Goal: Task Accomplishment & Management: Manage account settings

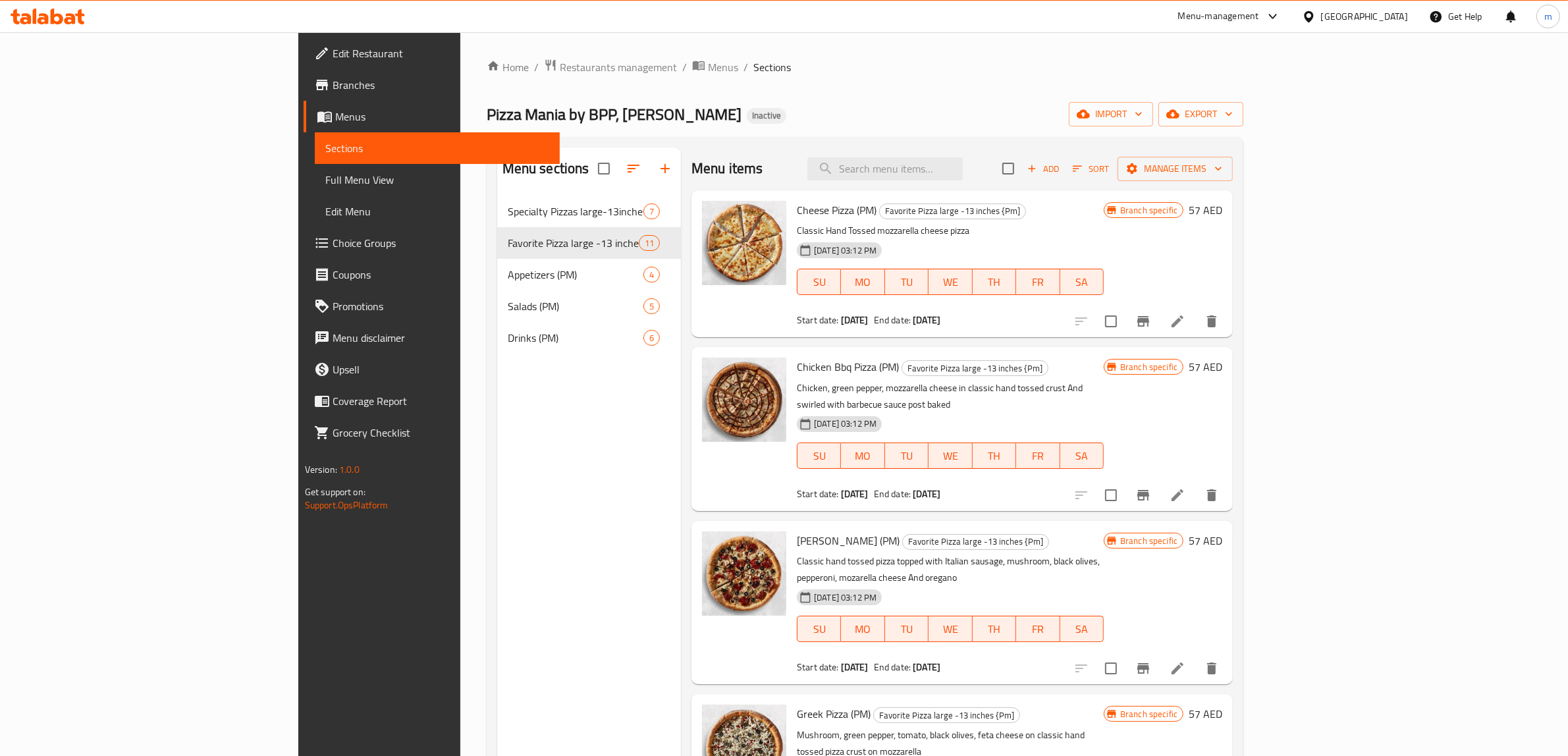
click at [333, 56] on span "Edit Restaurant" at bounding box center [441, 53] width 217 height 16
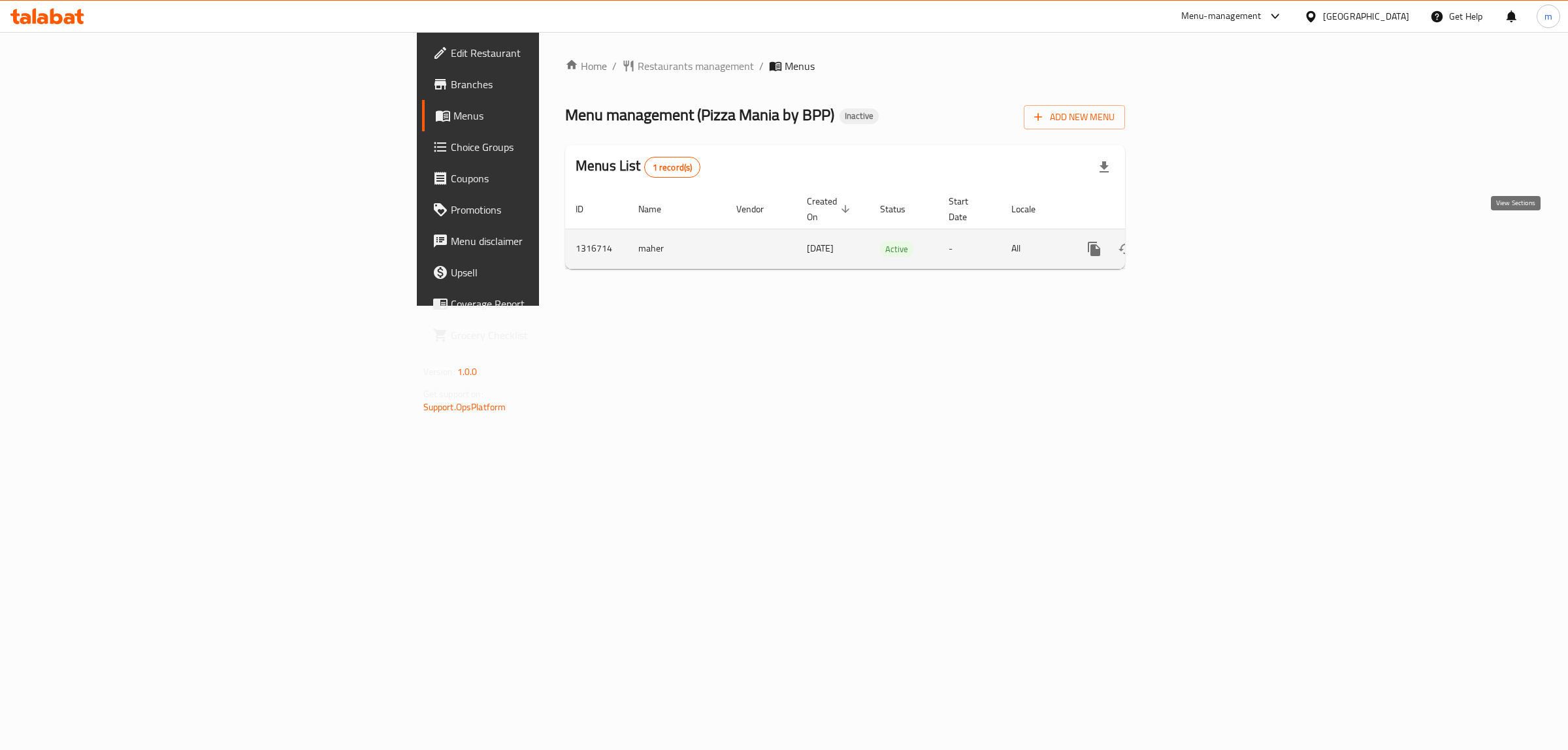
click at [1196, 241] on icon "enhanced table" at bounding box center [1188, 249] width 16 height 16
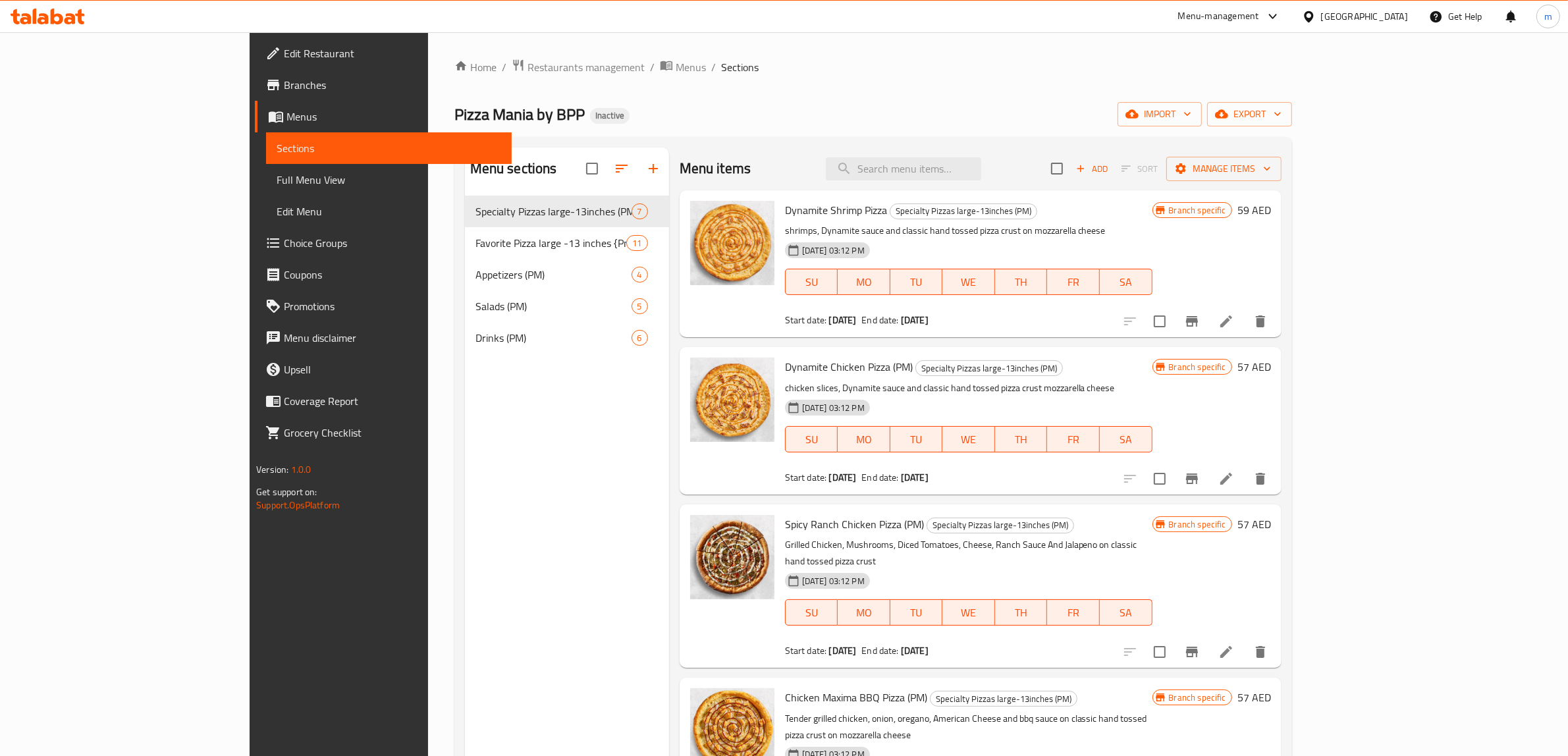
click at [277, 183] on span "Full Menu View" at bounding box center [389, 179] width 224 height 16
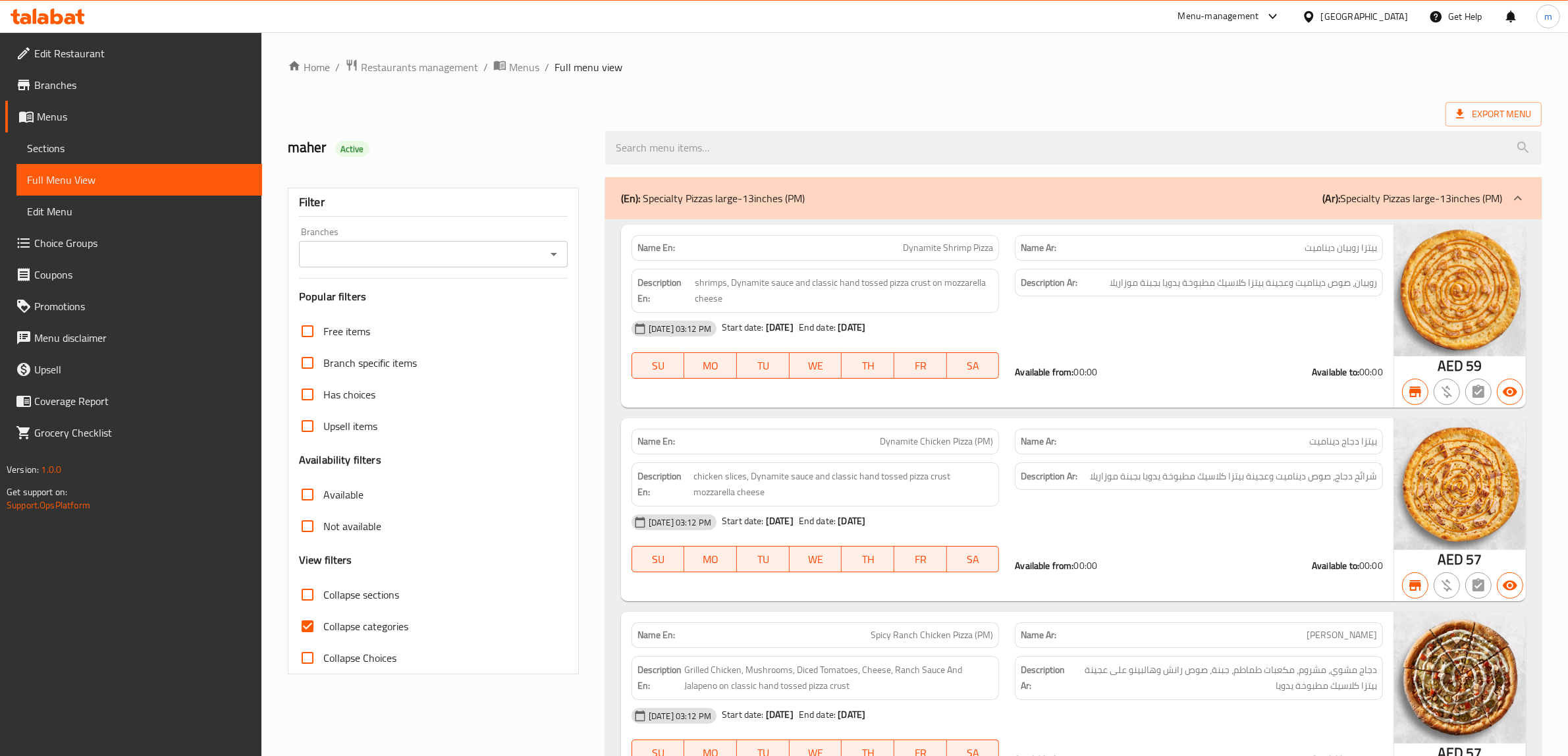
click at [331, 630] on span "Collapse categories" at bounding box center [365, 626] width 85 height 16
click at [323, 630] on input "Collapse categories" at bounding box center [307, 626] width 31 height 31
checkbox input "false"
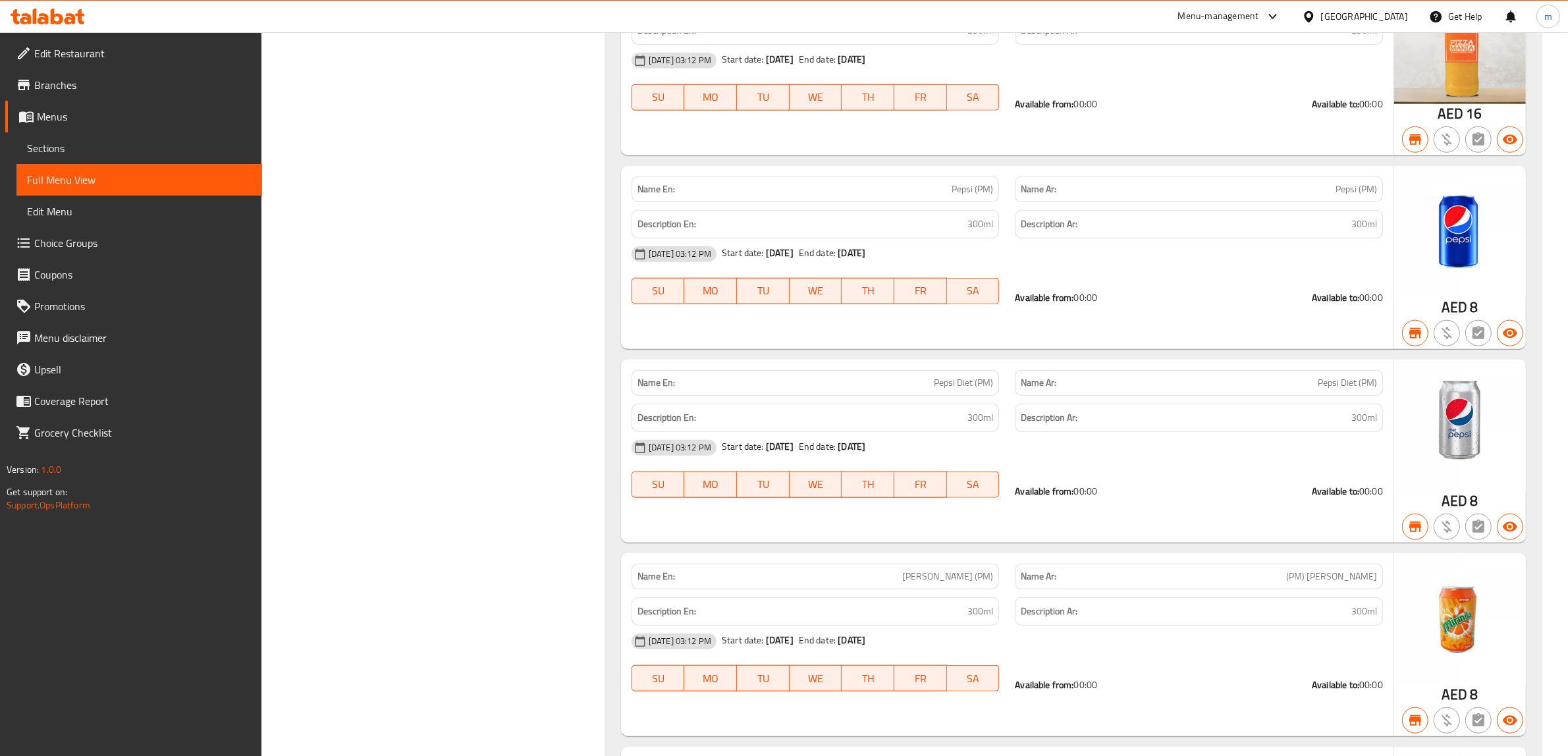
scroll to position [7830, 0]
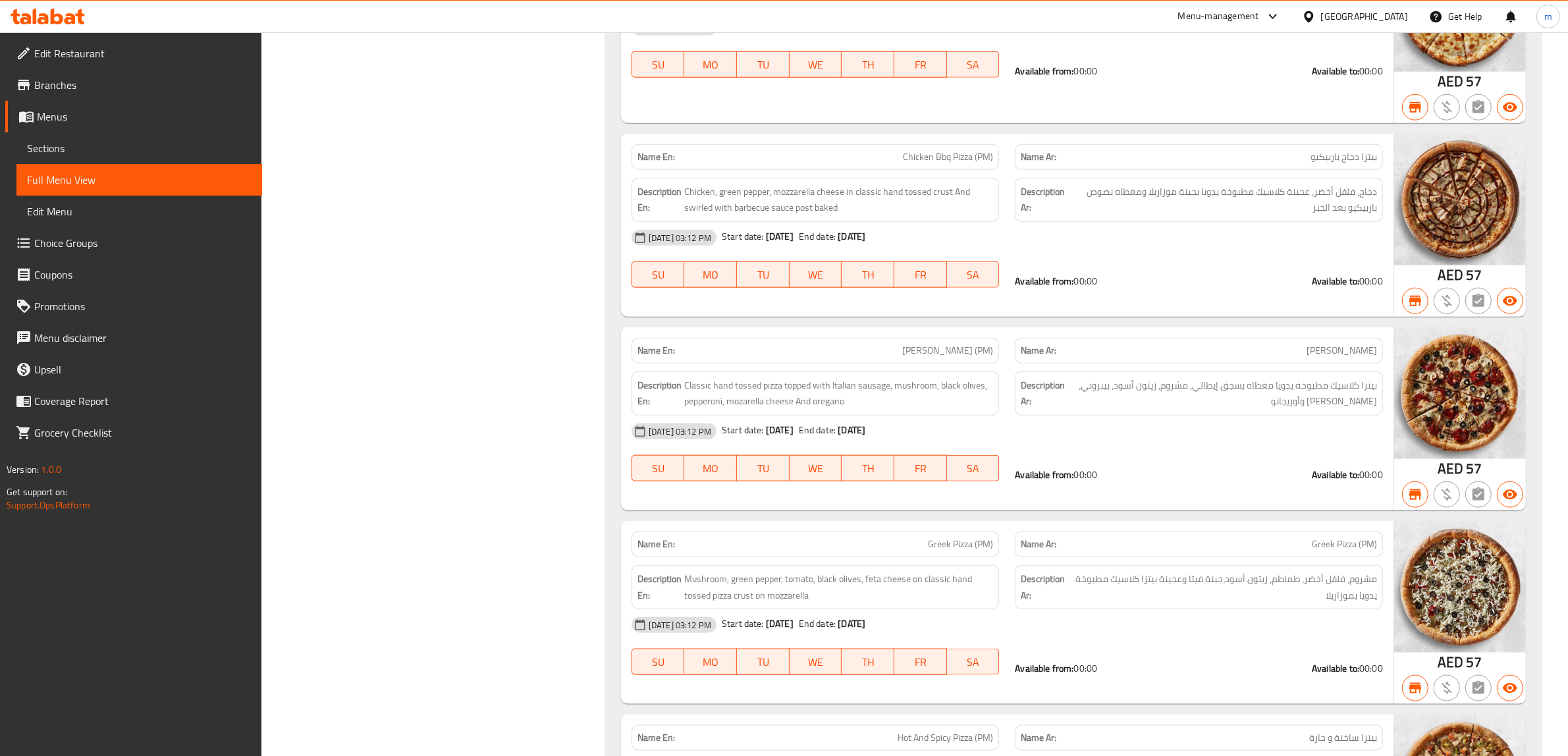
scroll to position [0, 0]
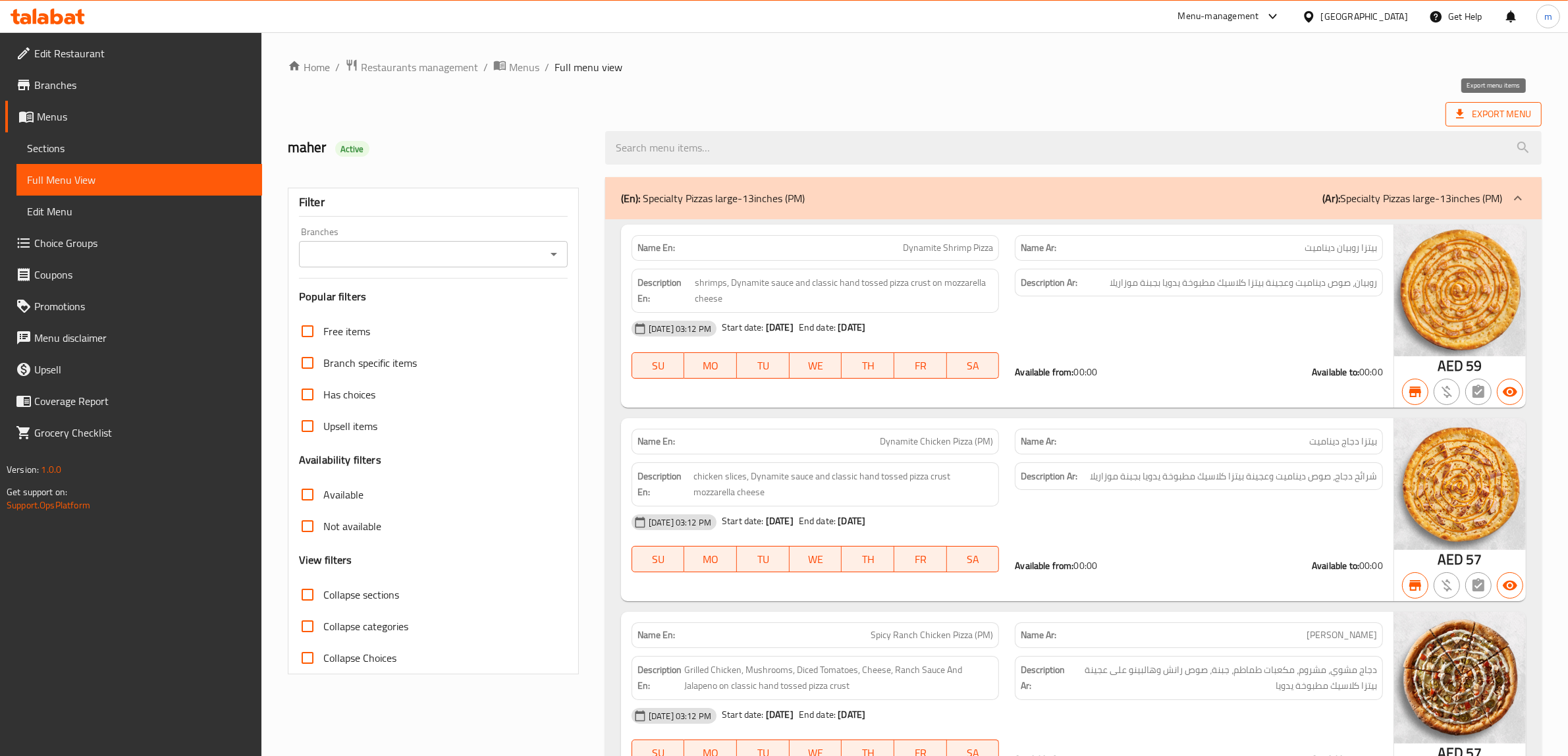
click at [1493, 110] on span "Export Menu" at bounding box center [1494, 115] width 75 height 16
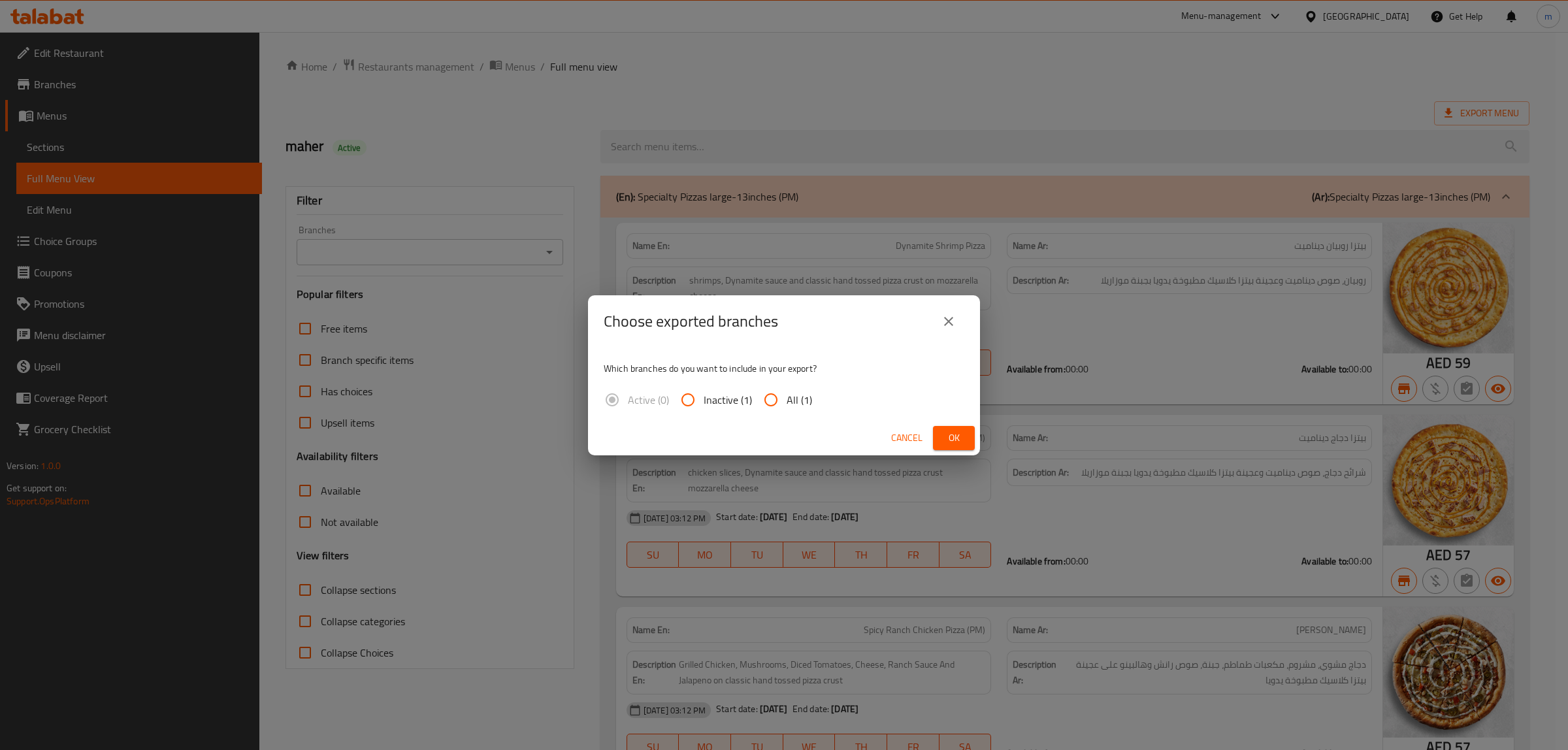
click at [779, 402] on input "All (1)" at bounding box center [771, 400] width 31 height 31
radio input "true"
click at [961, 438] on span "Ok" at bounding box center [953, 438] width 21 height 16
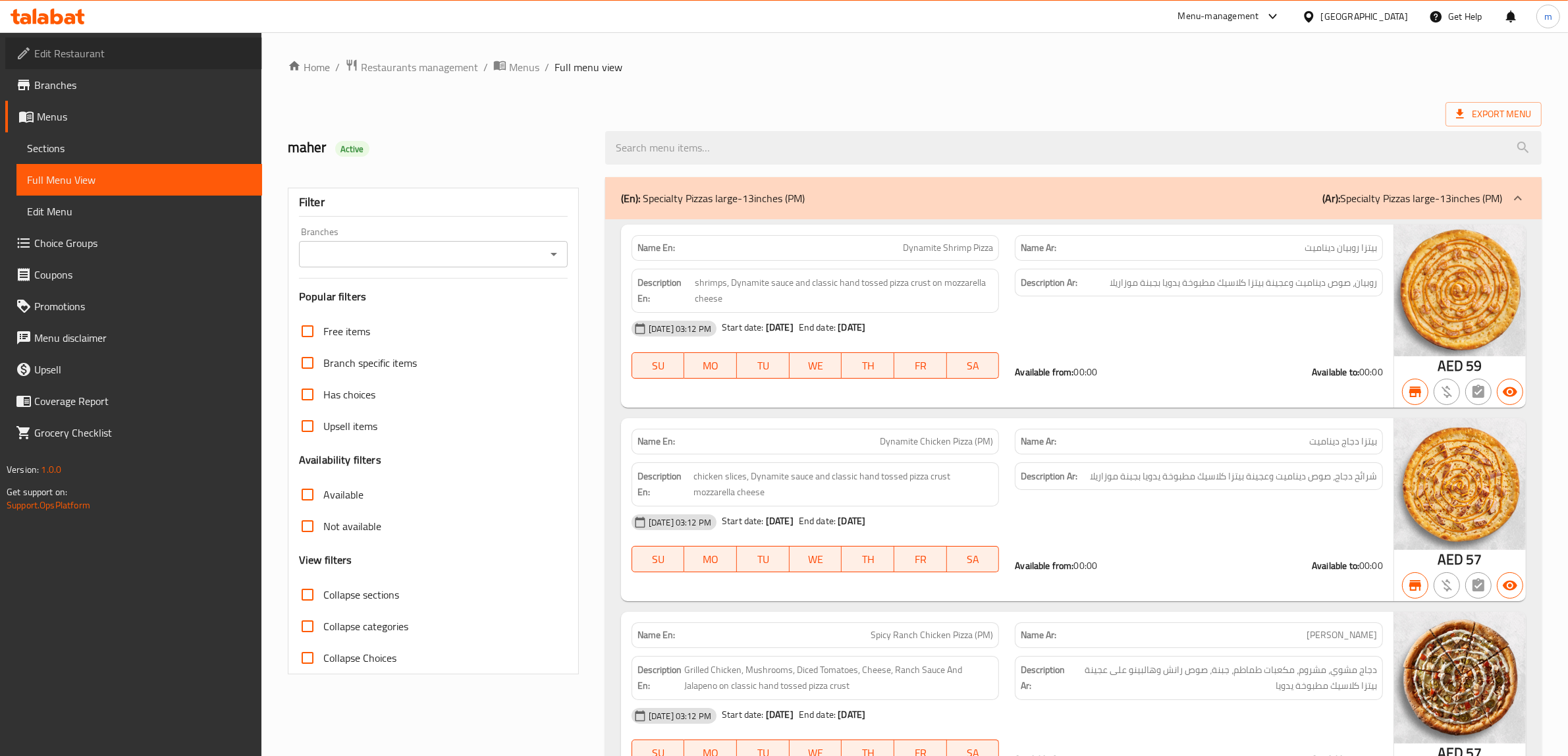
click at [93, 41] on link "Edit Restaurant" at bounding box center [134, 53] width 257 height 31
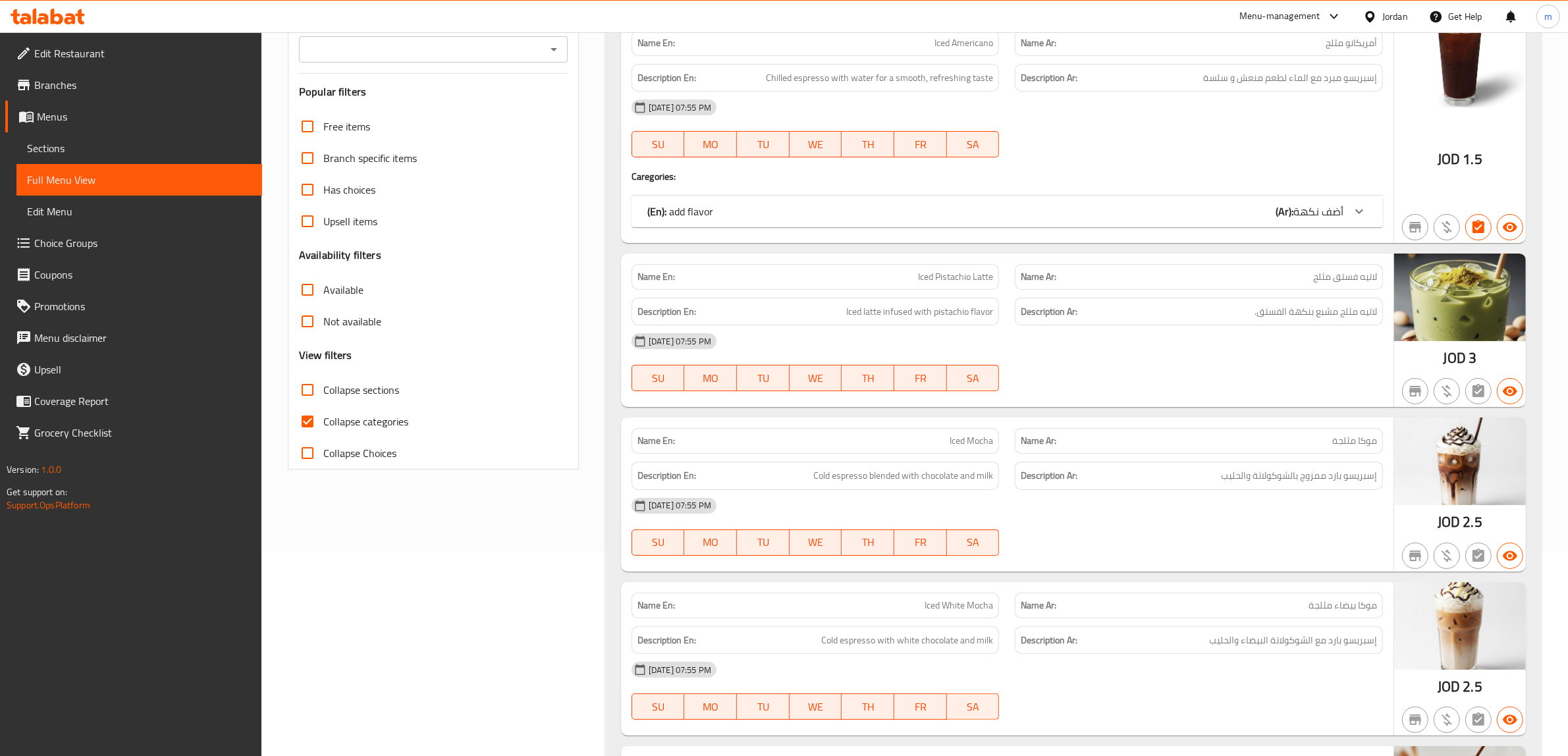
scroll to position [82, 0]
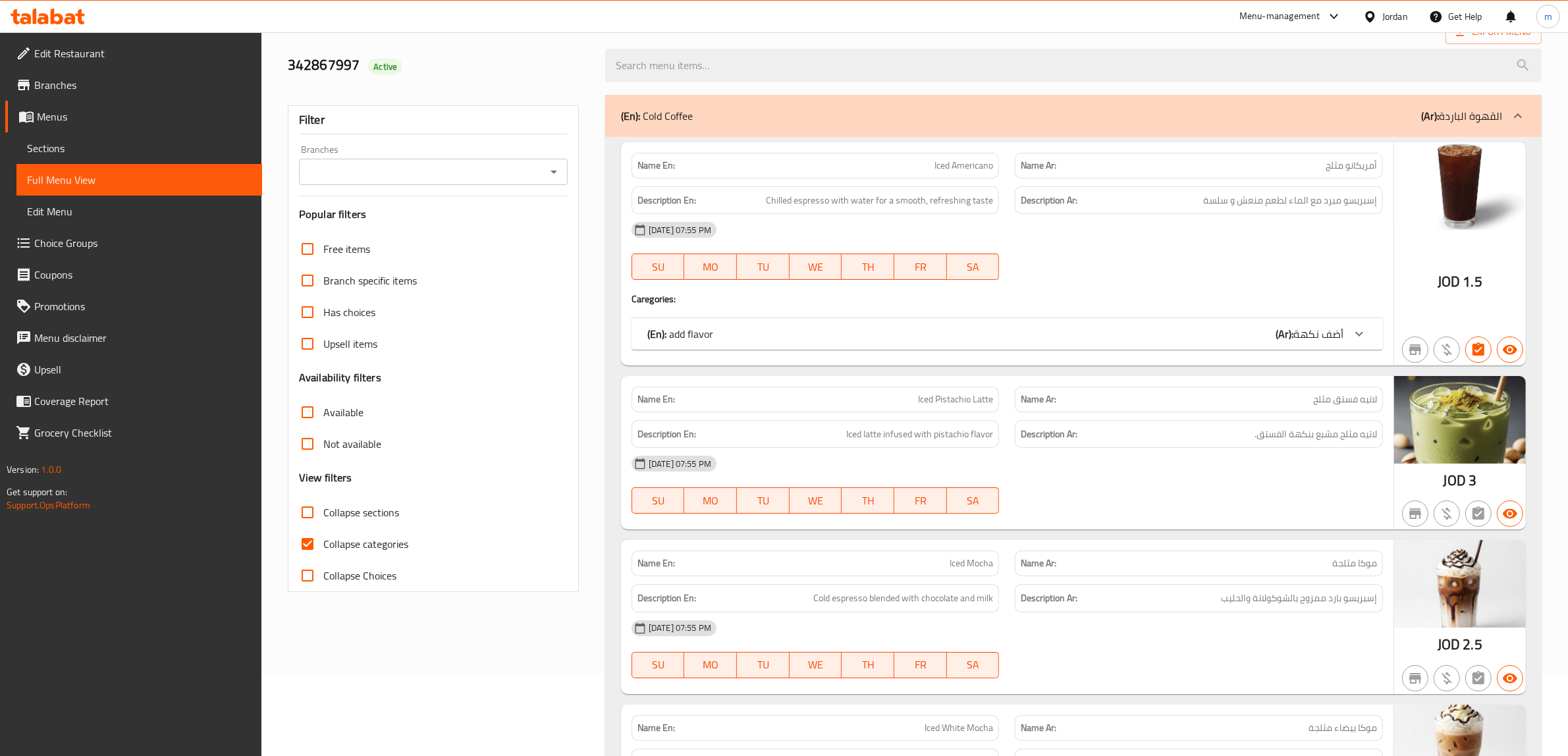
click at [1397, 24] on div "Jordan" at bounding box center [1396, 16] width 26 height 14
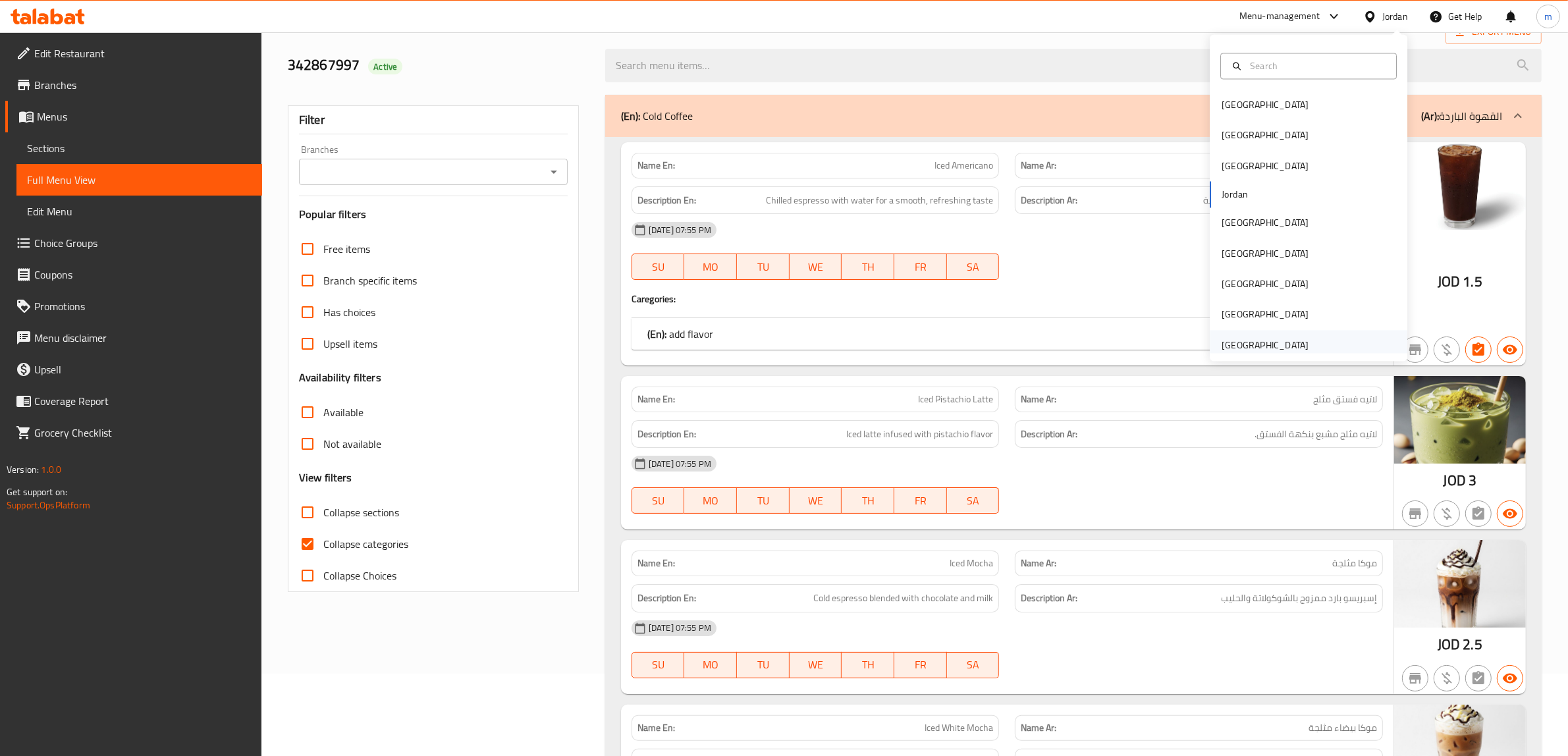
click at [1268, 335] on div "[GEOGRAPHIC_DATA]" at bounding box center [1265, 345] width 108 height 30
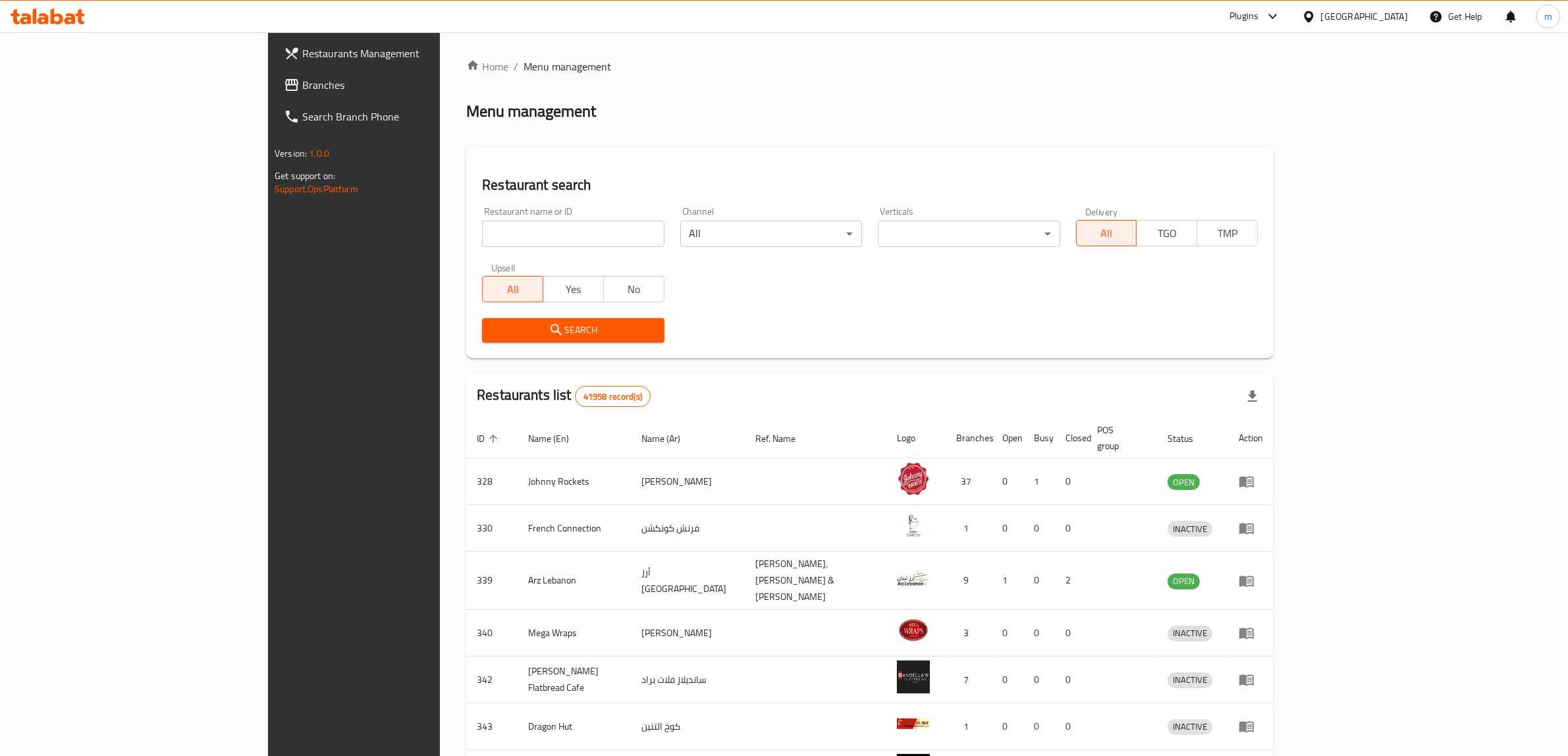
click at [302, 86] on span "Branches" at bounding box center [410, 85] width 217 height 16
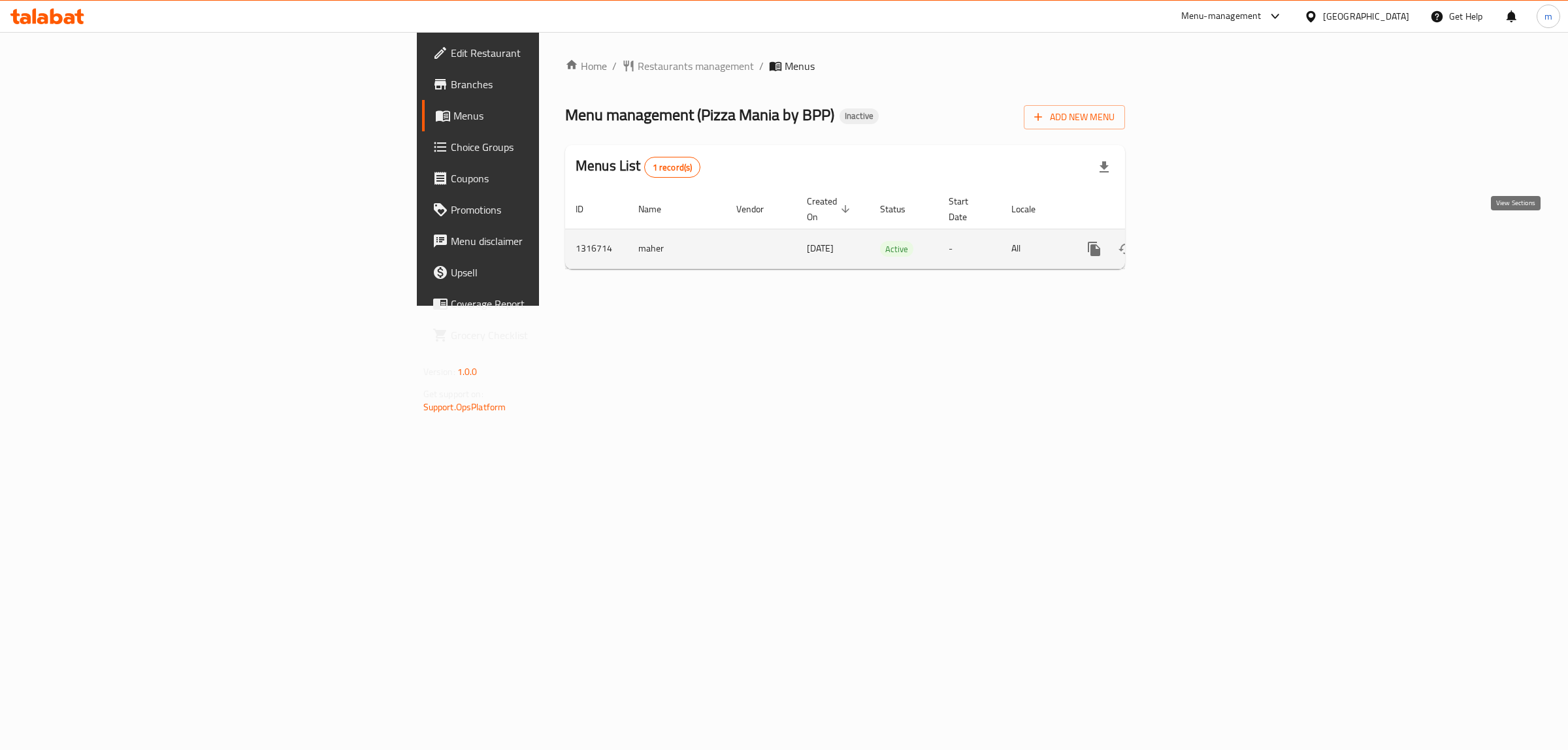
click at [1196, 241] on icon "enhanced table" at bounding box center [1188, 249] width 16 height 16
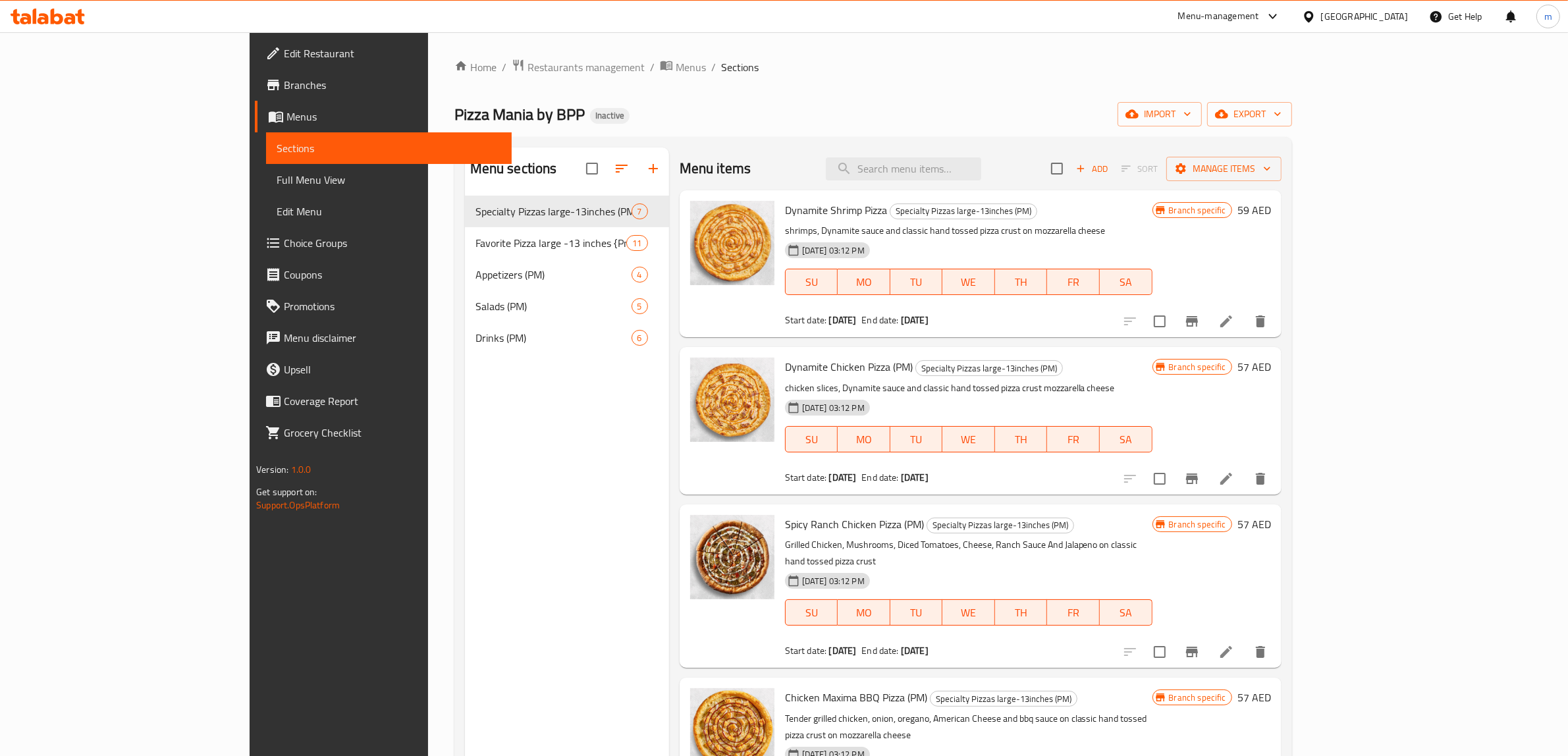
click at [284, 55] on span "Edit Restaurant" at bounding box center [392, 53] width 217 height 16
